Goal: Task Accomplishment & Management: Manage account settings

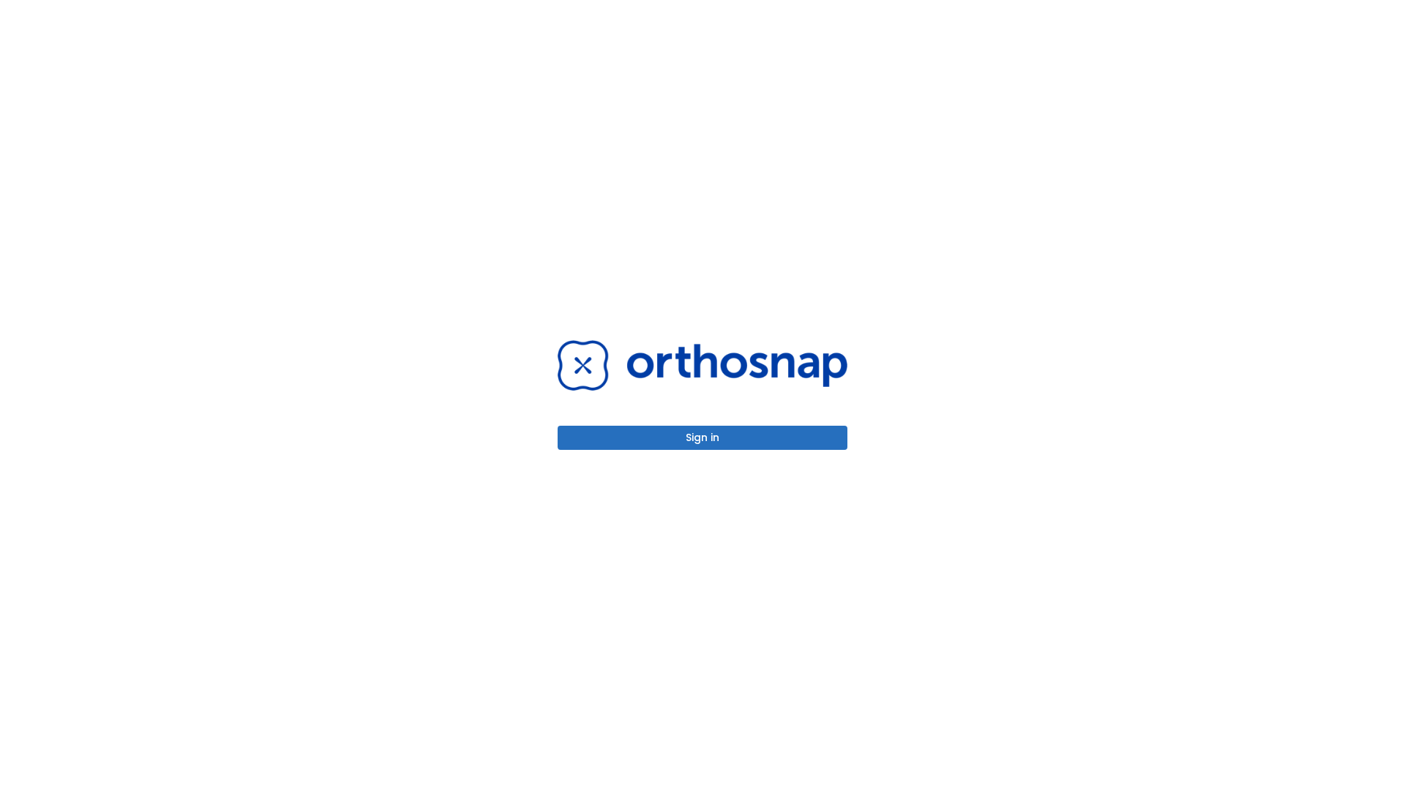
click at [702, 438] on button "Sign in" at bounding box center [703, 438] width 290 height 24
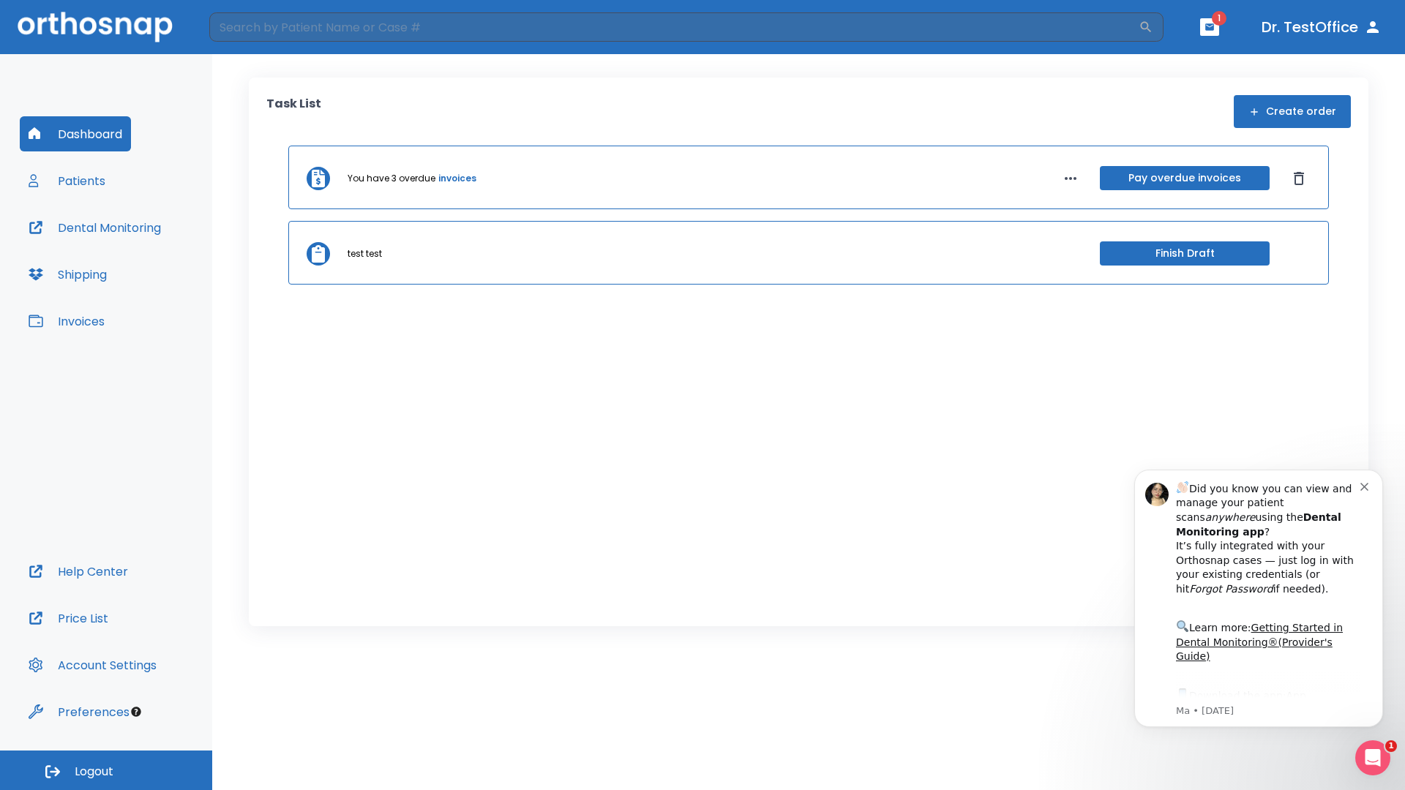
click at [106, 770] on span "Logout" at bounding box center [94, 772] width 39 height 16
